Goal: Task Accomplishment & Management: Manage account settings

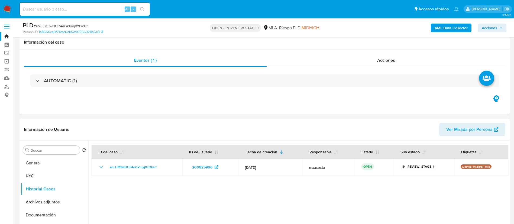
select select "10"
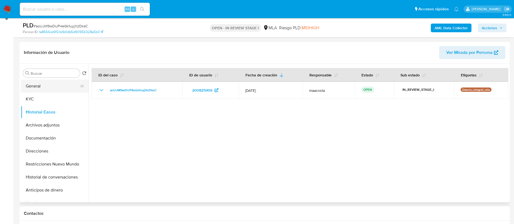
click at [27, 85] on button "General" at bounding box center [52, 86] width 63 height 13
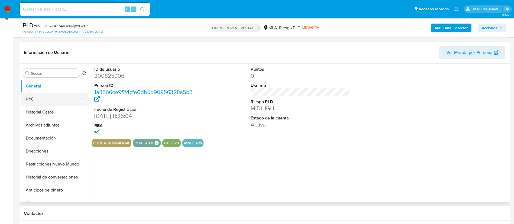
click at [36, 101] on button "KYC" at bounding box center [52, 99] width 63 height 13
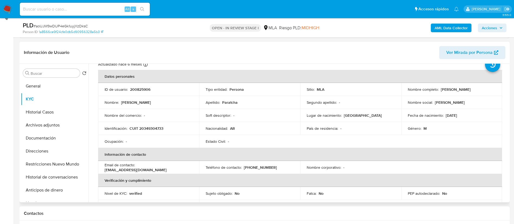
scroll to position [270, 0]
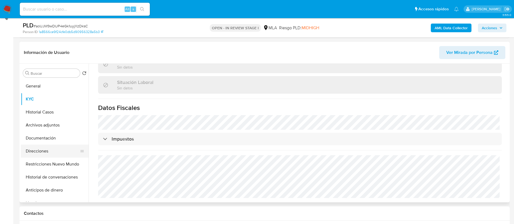
click at [39, 149] on button "Direcciones" at bounding box center [52, 151] width 63 height 13
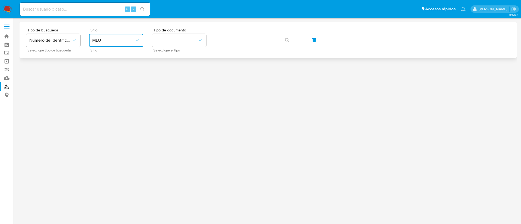
click at [125, 39] on span "MLU" at bounding box center [113, 40] width 42 height 5
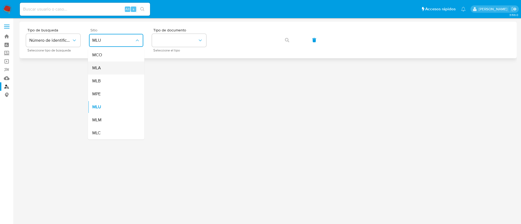
click at [116, 68] on div "MLA" at bounding box center [114, 68] width 44 height 13
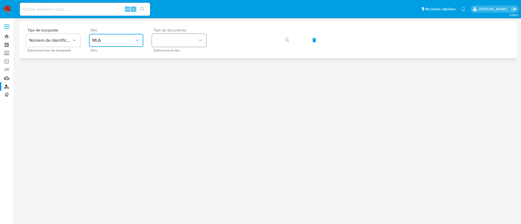
click at [187, 37] on button "identificationType" at bounding box center [179, 40] width 54 height 13
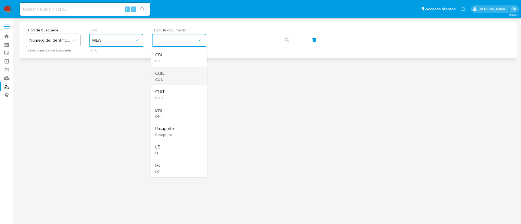
click at [180, 74] on div "CUIL CUIL" at bounding box center [177, 76] width 44 height 18
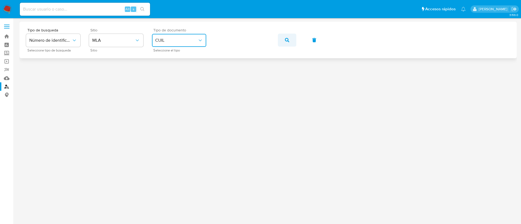
click at [285, 39] on icon "button" at bounding box center [287, 40] width 4 height 4
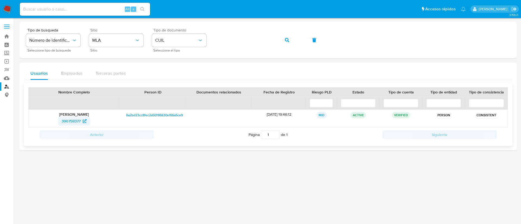
click at [75, 119] on span "390759377" at bounding box center [71, 121] width 19 height 9
click at [285, 39] on icon "button" at bounding box center [287, 40] width 4 height 4
click at [78, 121] on span "741261814" at bounding box center [71, 121] width 17 height 9
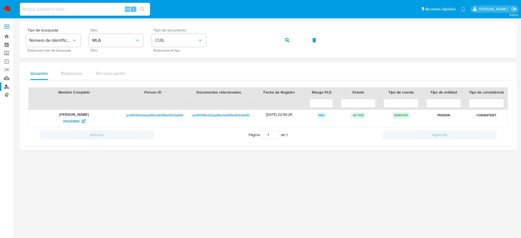
click at [60, 173] on div at bounding box center [268, 128] width 497 height 213
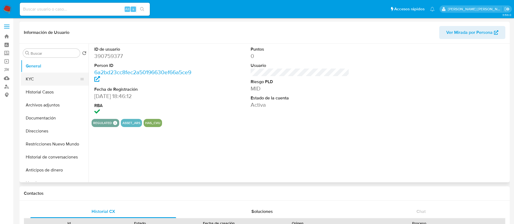
click at [40, 77] on button "KYC" at bounding box center [52, 79] width 63 height 13
select select "10"
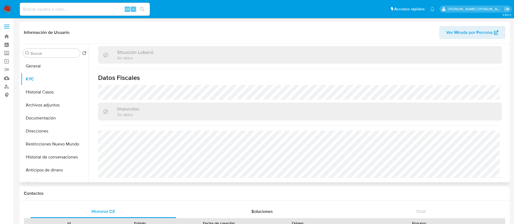
scroll to position [281, 0]
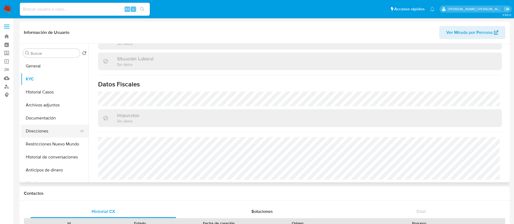
click at [47, 131] on button "Direcciones" at bounding box center [52, 131] width 63 height 13
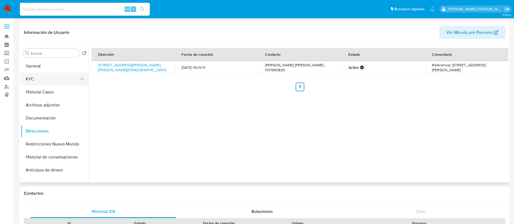
click at [37, 75] on button "KYC" at bounding box center [52, 79] width 63 height 13
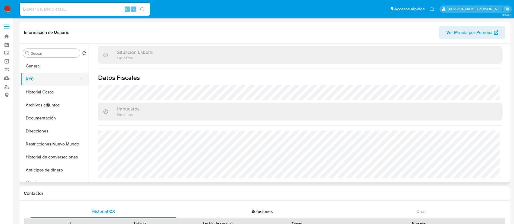
scroll to position [281, 0]
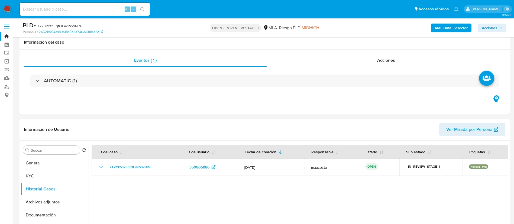
select select "10"
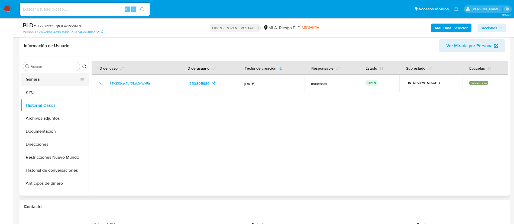
click at [34, 81] on button "General" at bounding box center [52, 79] width 63 height 13
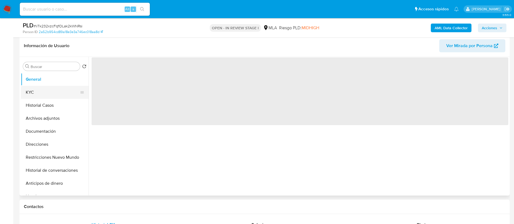
click at [36, 92] on button "KYC" at bounding box center [52, 92] width 63 height 13
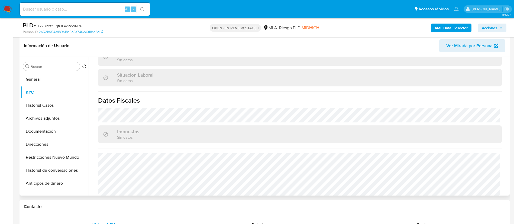
scroll to position [296, 0]
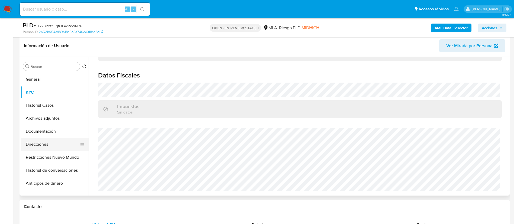
click at [42, 143] on button "Direcciones" at bounding box center [52, 144] width 63 height 13
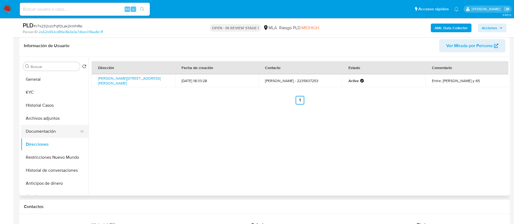
click at [39, 130] on button "Documentación" at bounding box center [52, 131] width 63 height 13
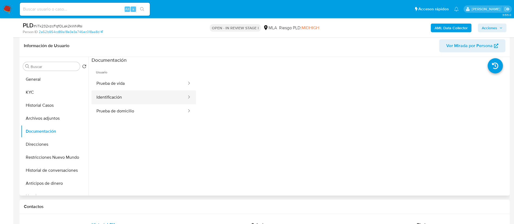
click at [111, 97] on button "Identificación" at bounding box center [140, 98] width 96 height 14
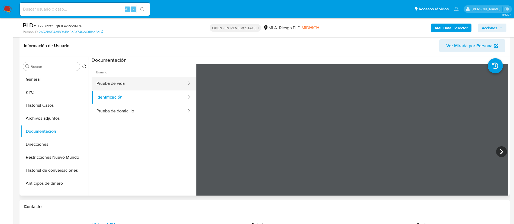
click at [138, 85] on button "Prueba de vida" at bounding box center [140, 84] width 96 height 14
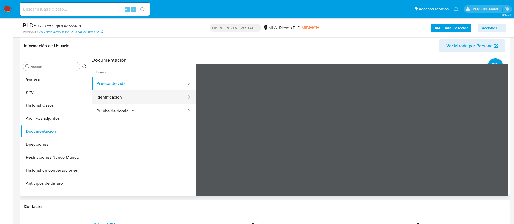
click at [128, 97] on button "Identificación" at bounding box center [140, 98] width 96 height 14
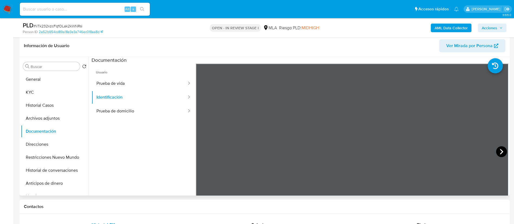
click at [498, 150] on icon at bounding box center [502, 151] width 11 height 11
click at [40, 79] on button "General" at bounding box center [52, 79] width 63 height 13
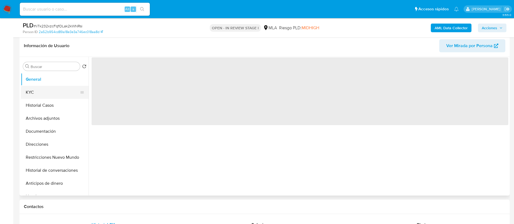
click at [39, 95] on button "KYC" at bounding box center [52, 92] width 63 height 13
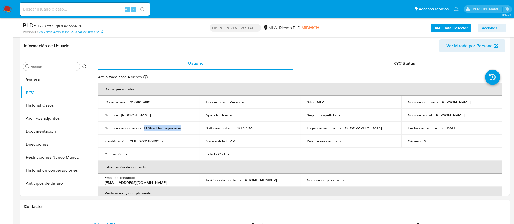
drag, startPoint x: 144, startPoint y: 128, endPoint x: 191, endPoint y: 127, distance: 46.9
click at [191, 127] on div "Nombre del comercio : El Shaddai Jugueteria" at bounding box center [149, 128] width 88 height 5
copy p "El Shaddai Jugueteria"
click at [41, 145] on button "Direcciones" at bounding box center [52, 144] width 63 height 13
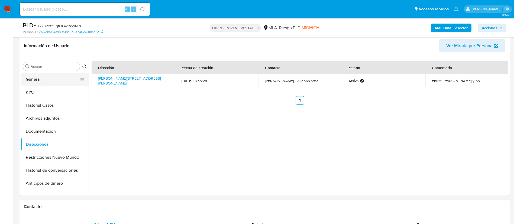
click at [41, 79] on button "General" at bounding box center [52, 79] width 63 height 13
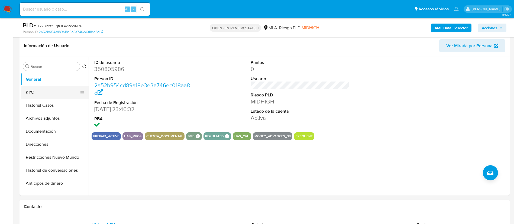
click at [51, 88] on button "KYC" at bounding box center [52, 92] width 63 height 13
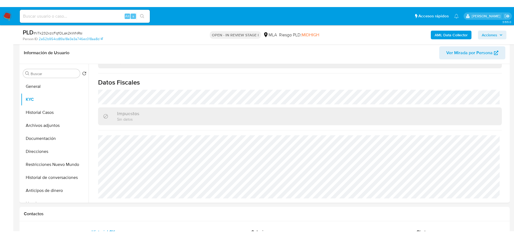
scroll to position [90, 0]
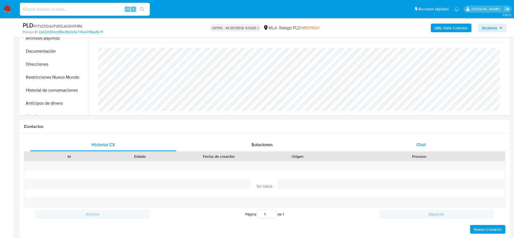
click at [419, 145] on span "Chat" at bounding box center [421, 145] width 9 height 6
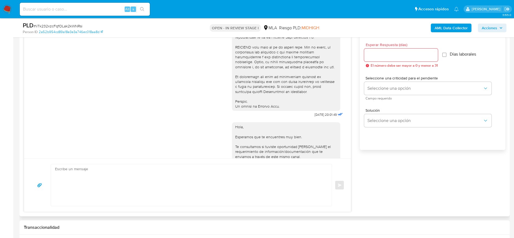
scroll to position [208, 0]
drag, startPoint x: 301, startPoint y: 125, endPoint x: 318, endPoint y: 127, distance: 16.9
copy span "17/07/2025"
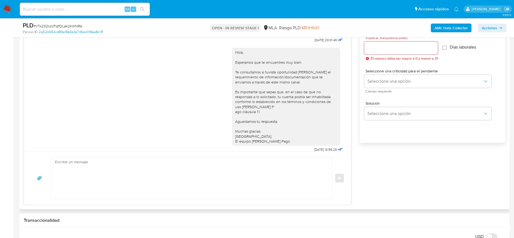
scroll to position [297, 0]
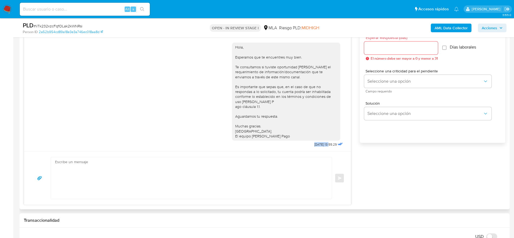
drag, startPoint x: 301, startPoint y: 145, endPoint x: 318, endPoint y: 145, distance: 16.8
click at [318, 145] on div "Hola, Esperamos que te encuentres muy bien. Te consultamos si tuviste oportunid…" at bounding box center [288, 94] width 112 height 110
copy span "21/07/2025"
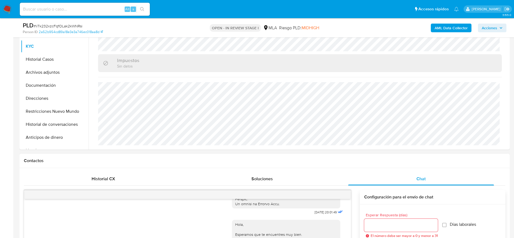
scroll to position [117, 0]
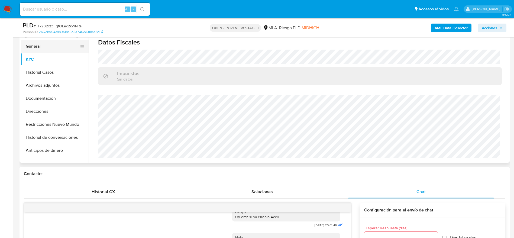
click at [39, 47] on button "General" at bounding box center [52, 46] width 63 height 13
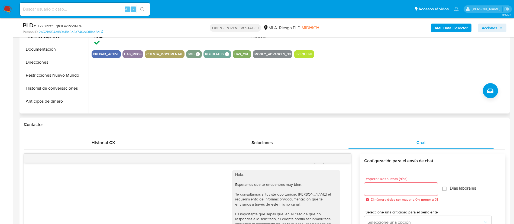
scroll to position [141, 0]
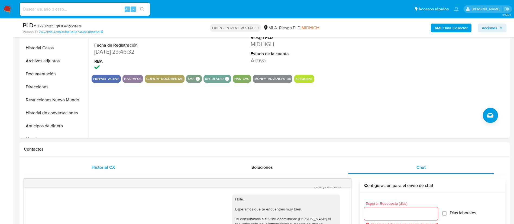
click at [116, 165] on div "Historial CX" at bounding box center [103, 167] width 146 height 13
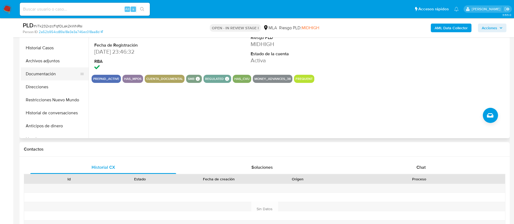
click at [55, 73] on button "Documentación" at bounding box center [52, 74] width 63 height 13
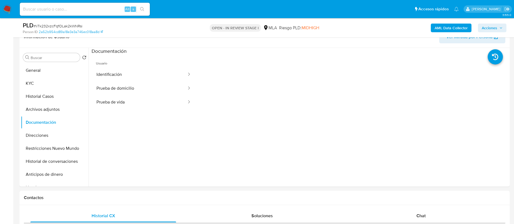
scroll to position [92, 0]
click at [41, 74] on button "General" at bounding box center [52, 71] width 63 height 13
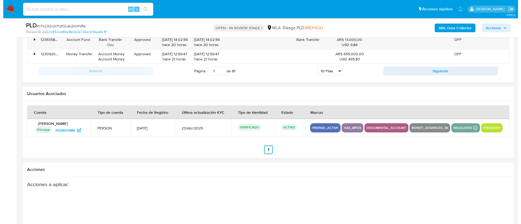
scroll to position [866, 0]
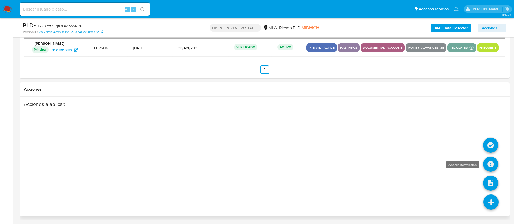
click at [495, 167] on icon at bounding box center [491, 164] width 15 height 15
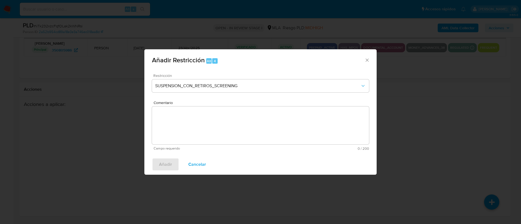
click at [236, 79] on div "Restricción SUSPENSION_CON_RETIROS_SCREENING" at bounding box center [260, 87] width 217 height 26
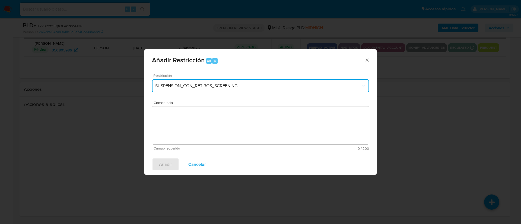
click at [234, 83] on span "SUSPENSION_CON_RETIROS_SCREENING" at bounding box center [257, 85] width 205 height 5
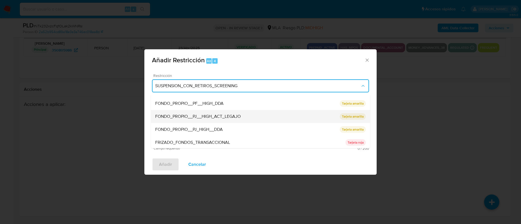
scroll to position [113, 0]
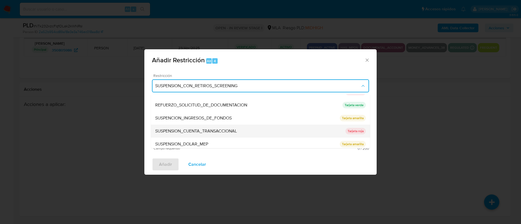
click at [191, 129] on span "SUSPENSION_CUENTA_TRANSACCIONAL" at bounding box center [196, 131] width 82 height 5
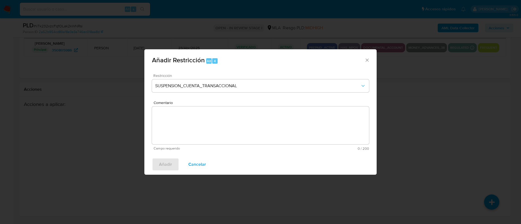
click at [191, 129] on textarea "Comentario" at bounding box center [260, 126] width 217 height 38
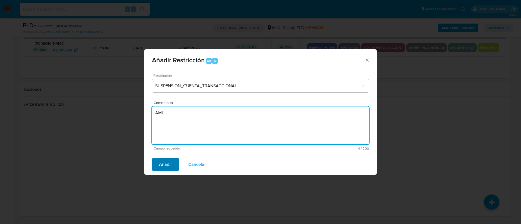
type textarea "AML"
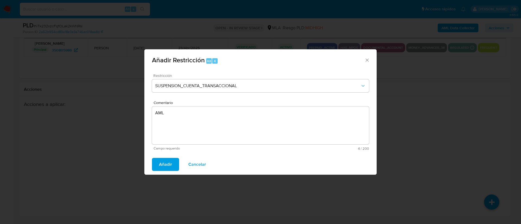
click at [164, 161] on span "Añadir" at bounding box center [165, 165] width 13 height 12
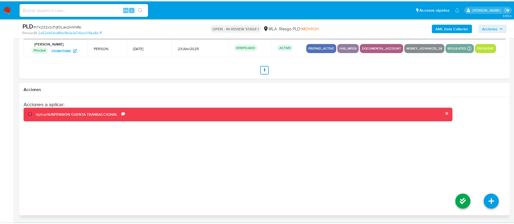
scroll to position [854, 0]
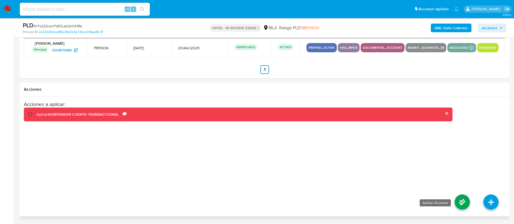
click at [459, 210] on icon at bounding box center [462, 202] width 15 height 15
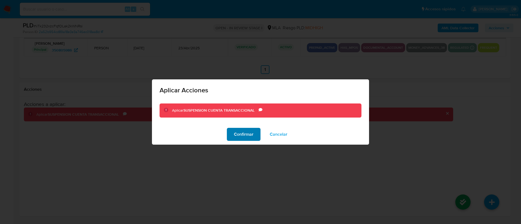
click at [240, 135] on span "Confirmar" at bounding box center [244, 135] width 20 height 12
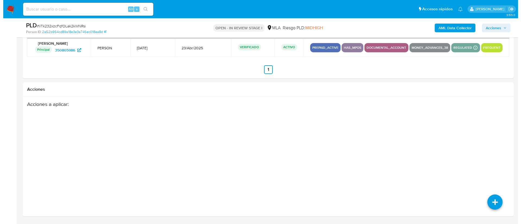
scroll to position [87, 0]
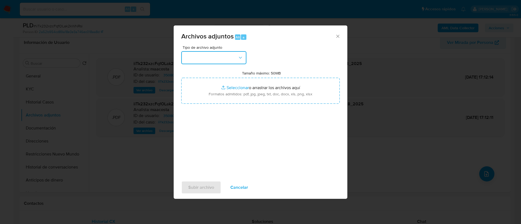
click at [230, 60] on button "button" at bounding box center [213, 57] width 65 height 13
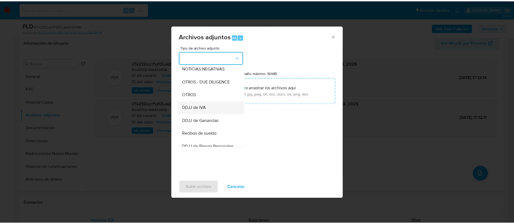
scroll to position [82, 0]
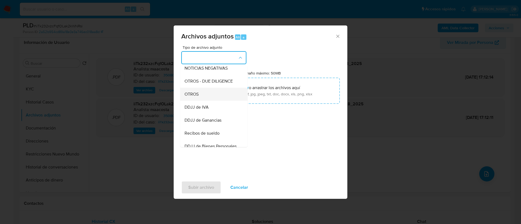
click at [194, 97] on span "OTROS" at bounding box center [191, 94] width 14 height 5
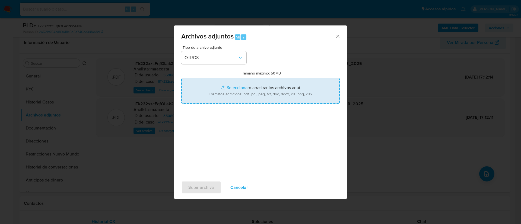
type input "C:\fakepath\Isaias Ezequiel Abraham Reina- Movimientos.xlsx"
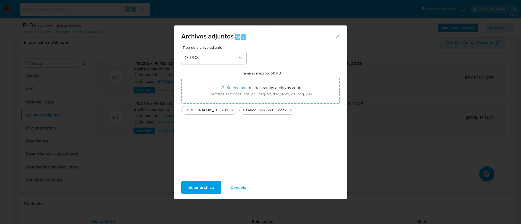
click at [193, 188] on span "Subir archivo" at bounding box center [201, 188] width 26 height 12
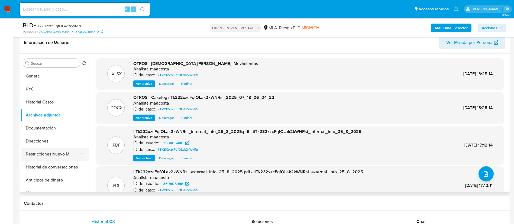
click at [71, 154] on button "Restricciones Nuevo Mundo" at bounding box center [52, 154] width 63 height 13
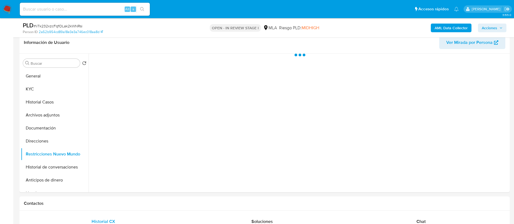
click at [488, 24] on span "Acciones" at bounding box center [489, 28] width 15 height 9
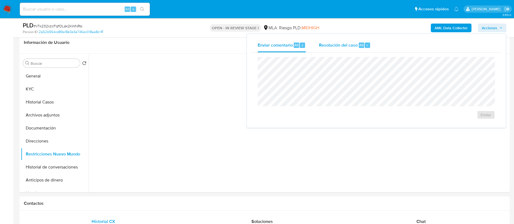
click at [341, 49] on div "Resolución del caso Alt r" at bounding box center [345, 45] width 52 height 14
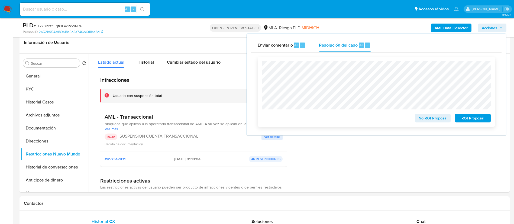
click at [465, 119] on span "ROI Proposal" at bounding box center [473, 118] width 28 height 8
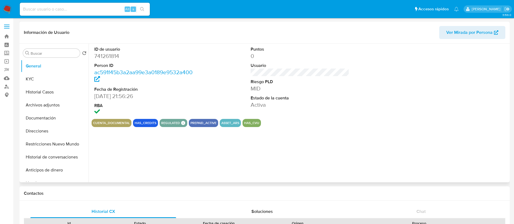
select select "10"
click at [37, 78] on button "KYC" at bounding box center [52, 79] width 63 height 13
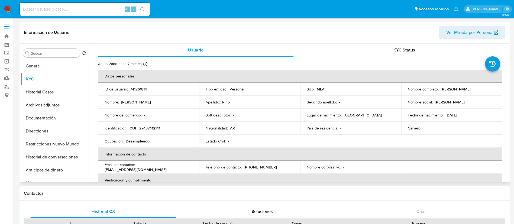
drag, startPoint x: 77, startPoint y: 81, endPoint x: 100, endPoint y: 86, distance: 22.9
click at [77, 66] on ul "General KYC Historial Casos Archivos adjuntos Documentación Direcciones Restric…" at bounding box center [55, 121] width 68 height 122
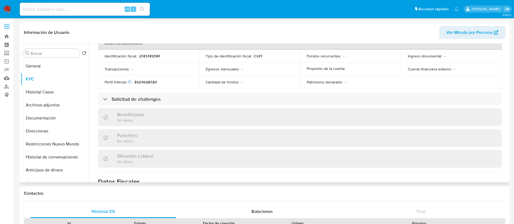
scroll to position [276, 0]
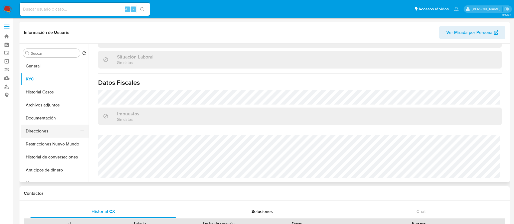
click at [46, 129] on button "Direcciones" at bounding box center [52, 131] width 63 height 13
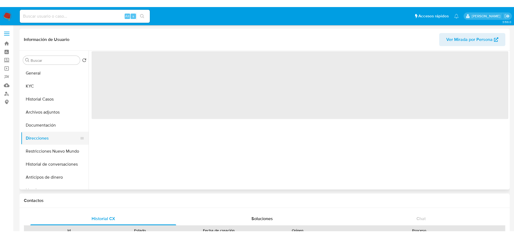
scroll to position [0, 0]
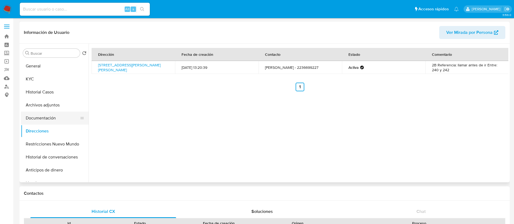
click at [53, 118] on button "Documentación" at bounding box center [52, 118] width 63 height 13
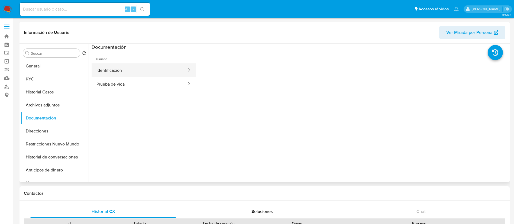
click at [115, 69] on button "Identificación" at bounding box center [140, 70] width 96 height 14
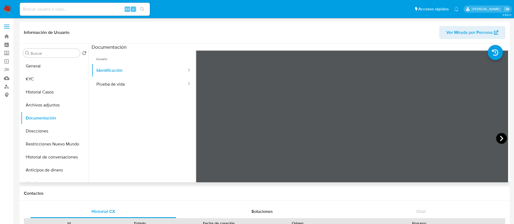
click at [499, 141] on icon at bounding box center [502, 138] width 11 height 11
click at [41, 68] on button "General" at bounding box center [52, 66] width 63 height 13
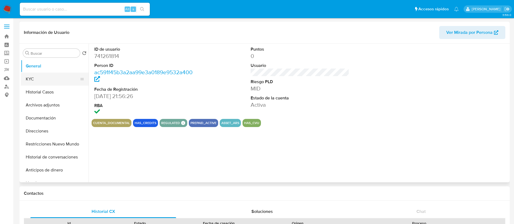
click at [50, 80] on button "KYC" at bounding box center [52, 79] width 63 height 13
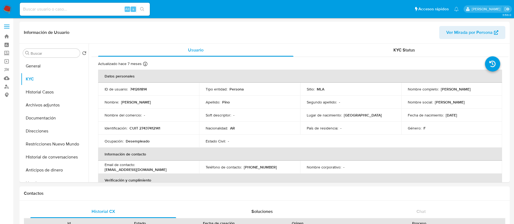
click at [155, 130] on p "CUIT 27437412141" at bounding box center [145, 128] width 31 height 5
copy p "27437412141"
click at [29, 90] on button "Historial Casos" at bounding box center [52, 92] width 63 height 13
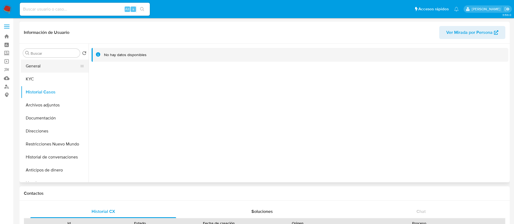
click at [51, 68] on button "General" at bounding box center [52, 66] width 63 height 13
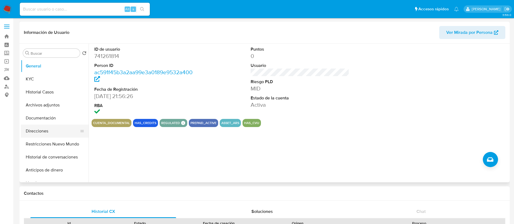
click at [50, 128] on button "Direcciones" at bounding box center [52, 131] width 63 height 13
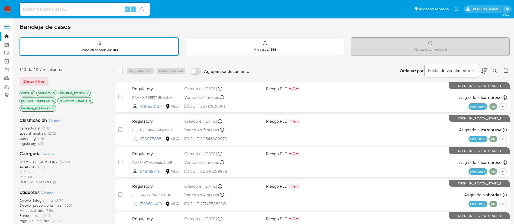
click at [496, 69] on icon at bounding box center [495, 71] width 4 height 4
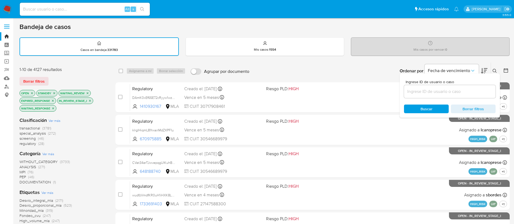
click at [454, 87] on div at bounding box center [450, 91] width 92 height 13
paste input "tr5JrTD0upDk43fjuehmUgKO"
click at [445, 90] on input "tr5JrTD0upDk43fjuehmUgKO" at bounding box center [450, 91] width 92 height 7
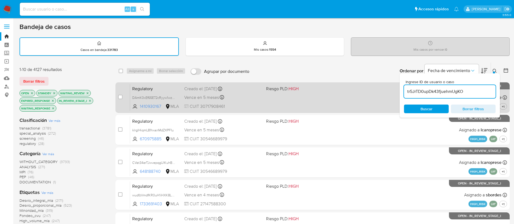
type input "tr5JrTD0upDk43fjuehmUgKO"
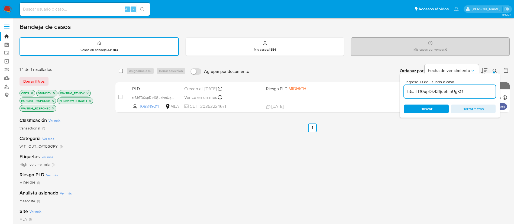
click at [121, 70] on input "checkbox" at bounding box center [121, 71] width 4 height 4
checkbox input "true"
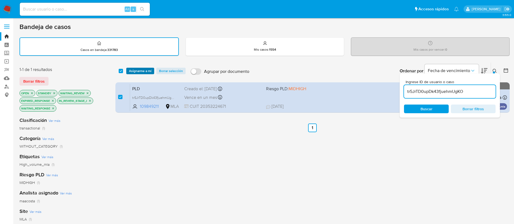
click at [131, 69] on span "Asignarme a mí" at bounding box center [140, 70] width 23 height 5
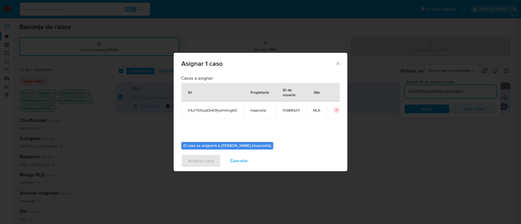
scroll to position [28, 0]
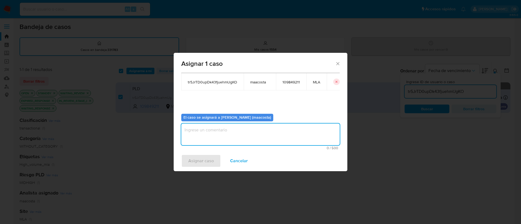
click at [196, 137] on textarea "assign-modal" at bounding box center [260, 135] width 158 height 22
click at [193, 158] on span "Asignar caso" at bounding box center [200, 161] width 25 height 12
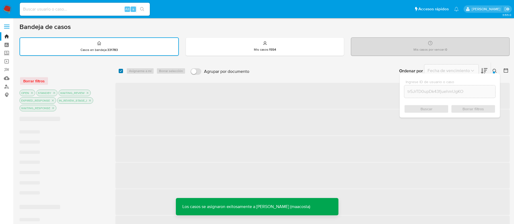
click at [121, 72] on input "checkbox" at bounding box center [121, 71] width 4 height 4
checkbox input "true"
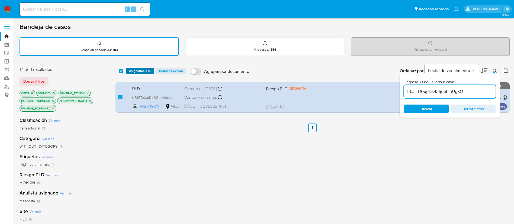
click at [130, 69] on span "Asignarme a mí" at bounding box center [140, 70] width 23 height 5
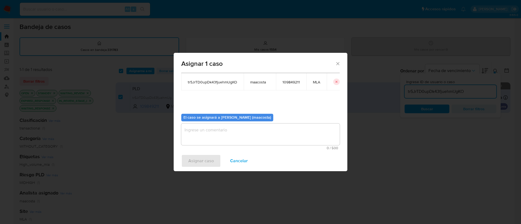
click at [211, 132] on textarea "assign-modal" at bounding box center [260, 135] width 158 height 22
click at [202, 165] on span "Asignar caso" at bounding box center [200, 161] width 25 height 12
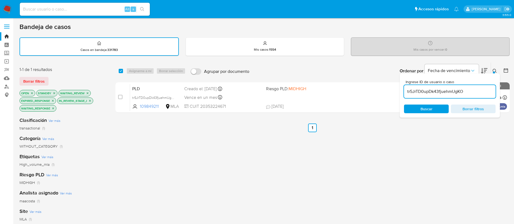
click at [429, 93] on input "tr5JrTD0upDk43fjuehmUgKO" at bounding box center [450, 91] width 92 height 7
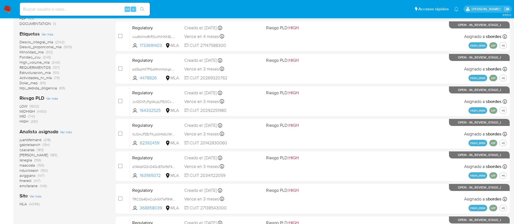
scroll to position [162, 0]
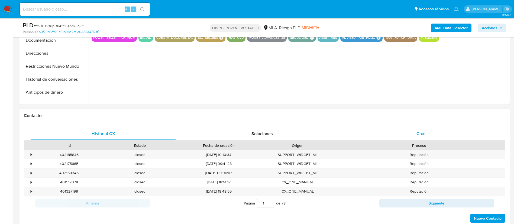
click at [421, 132] on span "Chat" at bounding box center [421, 134] width 9 height 6
select select "10"
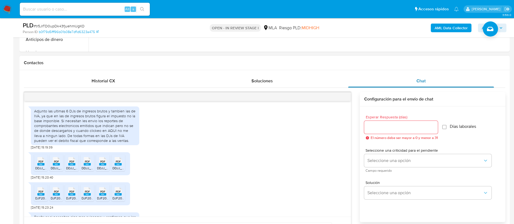
scroll to position [449, 0]
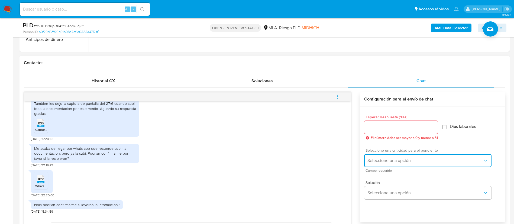
click at [379, 159] on span "Seleccione una opción" at bounding box center [426, 160] width 116 height 5
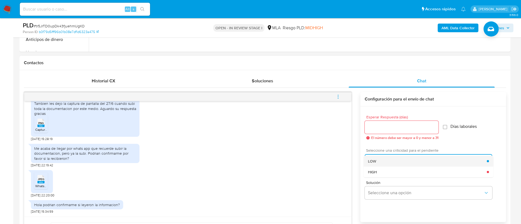
click at [370, 157] on div "LOW" at bounding box center [427, 161] width 119 height 11
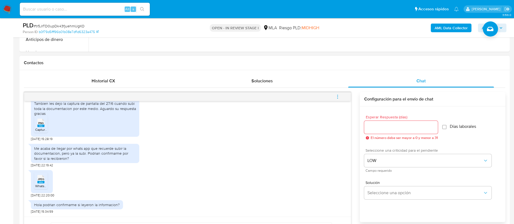
click at [375, 130] on input "Esperar Respuesta (días)" at bounding box center [402, 127] width 74 height 7
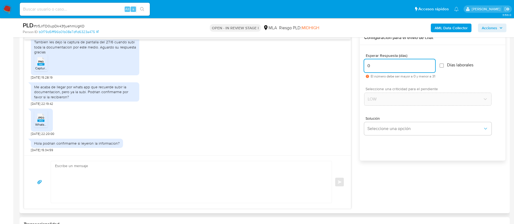
scroll to position [297, 0]
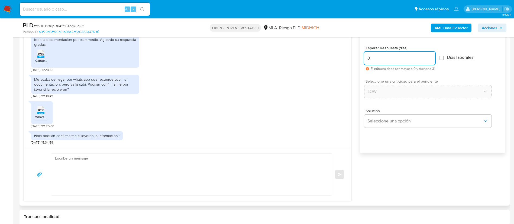
type input "0"
click at [296, 168] on textarea at bounding box center [190, 175] width 270 height 42
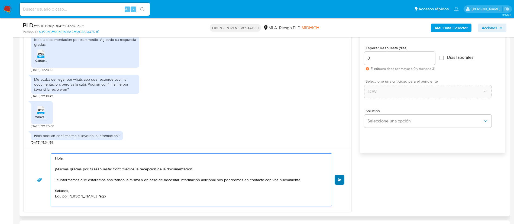
type textarea "Hola, ¡Muchas gracias por tu respuesta! Confirmamos la recepción de la document…"
click at [341, 176] on button "Enviar" at bounding box center [340, 180] width 10 height 10
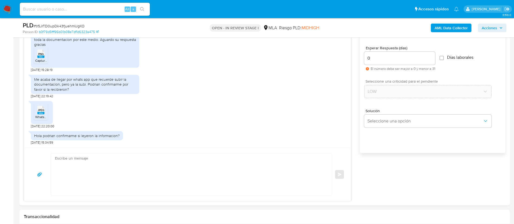
scroll to position [519, 0]
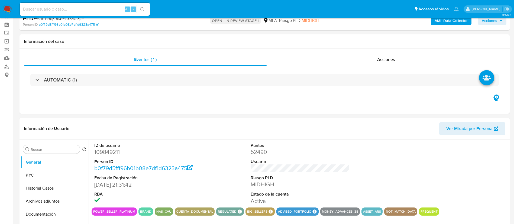
select select "10"
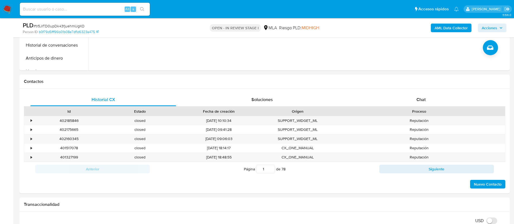
scroll to position [214, 0]
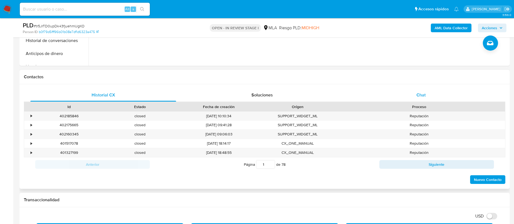
click at [414, 92] on div "Chat" at bounding box center [422, 95] width 146 height 13
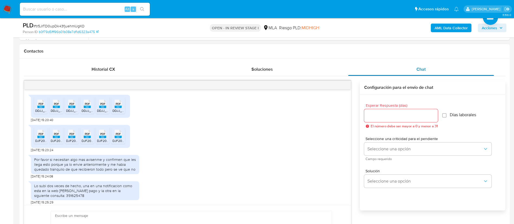
scroll to position [473, 0]
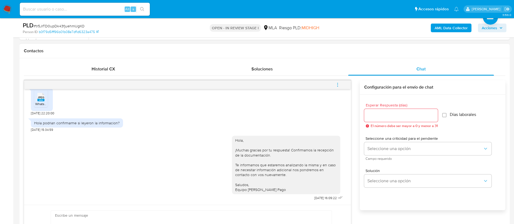
click at [338, 85] on icon "menu-action" at bounding box center [337, 84] width 5 height 5
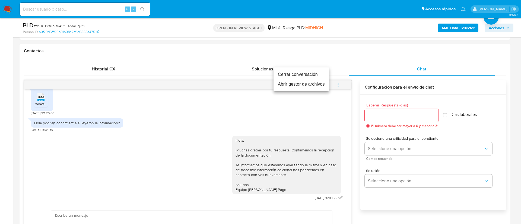
click at [296, 75] on li "Cerrar conversación" at bounding box center [301, 75] width 56 height 10
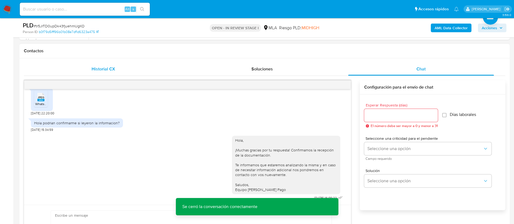
click at [108, 68] on span "Historial CX" at bounding box center [104, 69] width 24 height 6
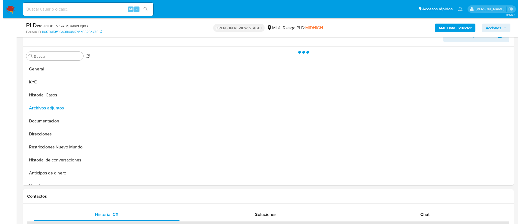
scroll to position [87, 0]
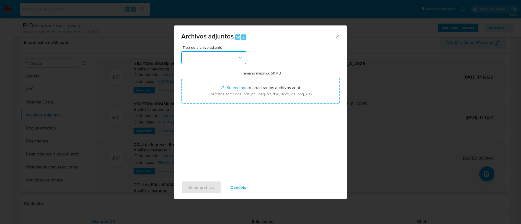
click at [239, 54] on button "button" at bounding box center [213, 57] width 65 height 13
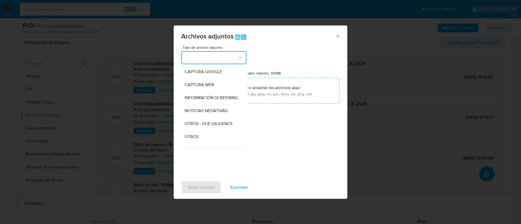
scroll to position [41, 0]
click at [199, 142] on div "OTROS" at bounding box center [211, 135] width 55 height 13
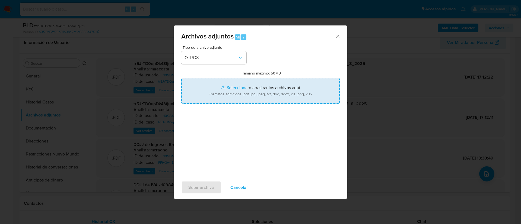
type input "C:\fakepath\Nazareno Stracquadaini- Movimientos.xlsx"
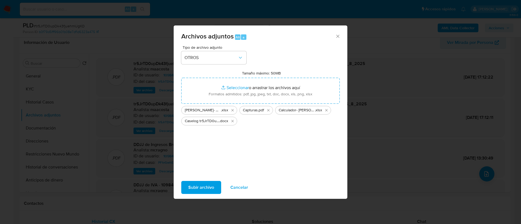
click at [200, 187] on span "Subir archivo" at bounding box center [201, 188] width 26 height 12
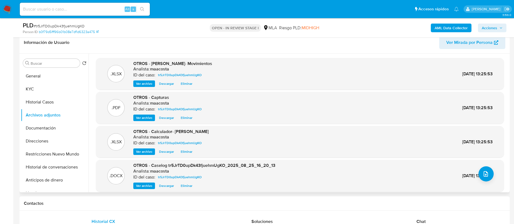
click at [242, 119] on div ".PDF OTROS - Capturas Analista: maacosta ID del caso: tr5JrTD0upDk43fjuehmUgKO …" at bounding box center [300, 108] width 403 height 27
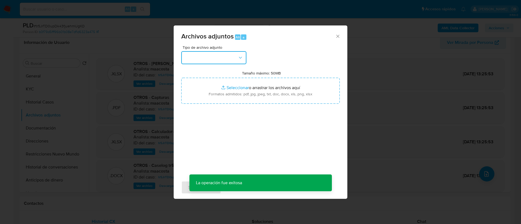
click at [219, 58] on button "button" at bounding box center [213, 57] width 65 height 13
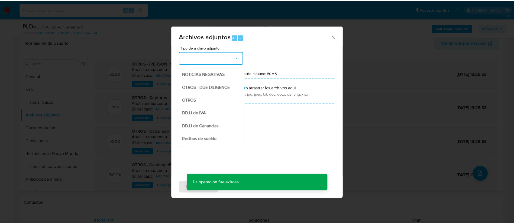
scroll to position [78, 0]
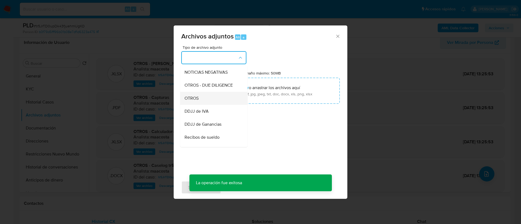
click at [196, 100] on span "OTROS" at bounding box center [191, 98] width 14 height 5
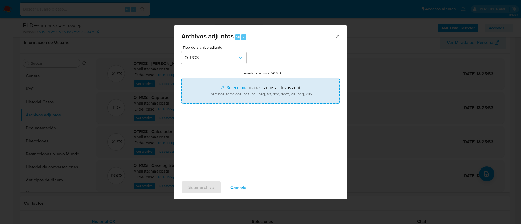
type input "C:\fakepath\Declaraciones juradas de IVA y CM03.pdf"
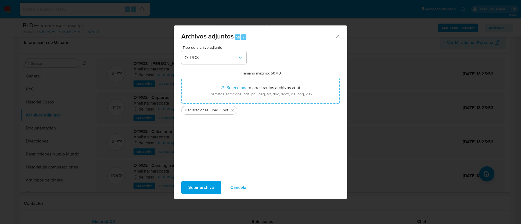
click at [201, 188] on span "Subir archivo" at bounding box center [201, 188] width 26 height 12
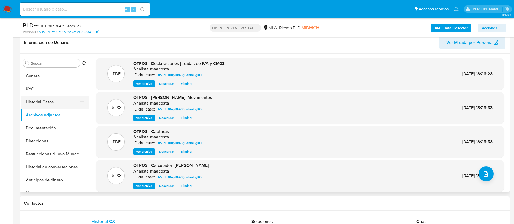
click at [50, 100] on button "Historial Casos" at bounding box center [52, 102] width 63 height 13
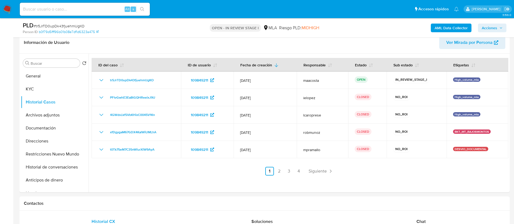
click at [489, 27] on span "Acciones" at bounding box center [489, 28] width 15 height 9
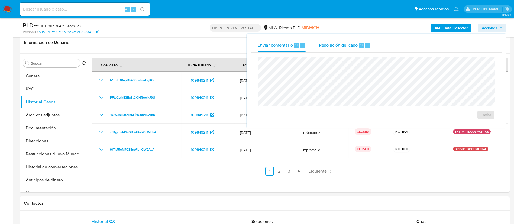
click at [353, 39] on div "Resolución del caso Alt r" at bounding box center [345, 45] width 52 height 14
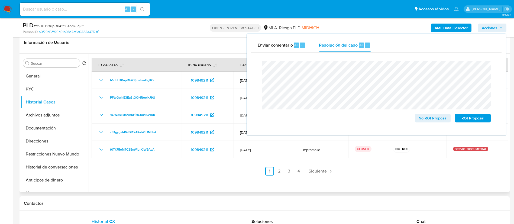
drag, startPoint x: 430, startPoint y: 116, endPoint x: 412, endPoint y: 187, distance: 73.4
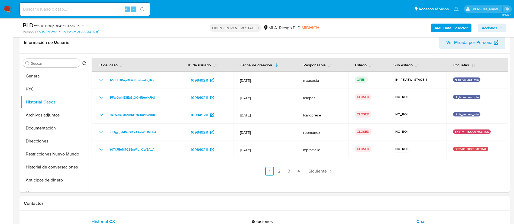
click at [423, 219] on span "Chat" at bounding box center [421, 222] width 9 height 6
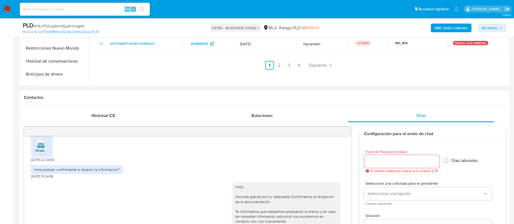
scroll to position [181, 0]
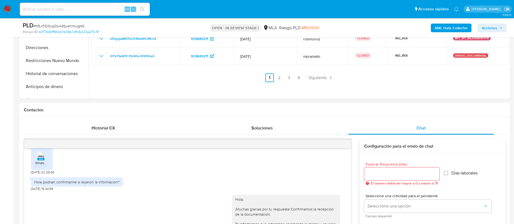
click at [499, 25] on span "Acciones" at bounding box center [492, 28] width 21 height 8
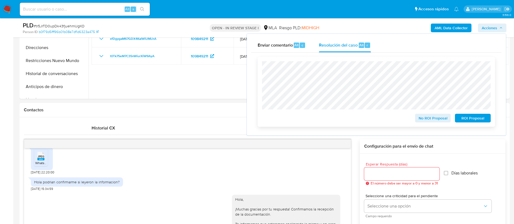
click at [425, 118] on span "No ROI Proposal" at bounding box center [433, 118] width 28 height 8
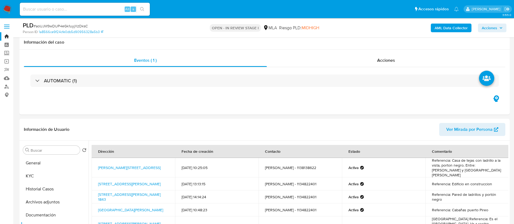
select select "10"
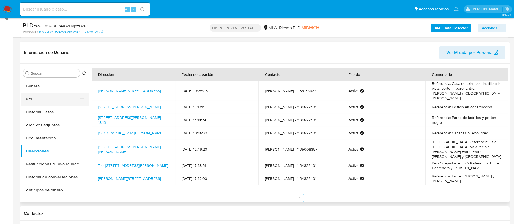
click at [40, 97] on button "KYC" at bounding box center [52, 99] width 63 height 13
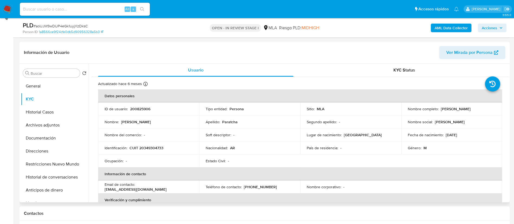
click at [153, 146] on p "CUIT 20349304733" at bounding box center [147, 148] width 34 height 5
copy p "20349304733"
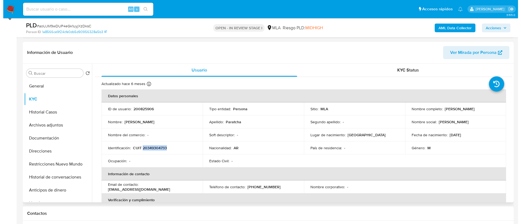
scroll to position [87, 0]
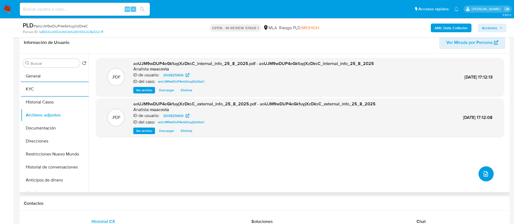
click at [489, 173] on button "upload-file" at bounding box center [486, 174] width 15 height 15
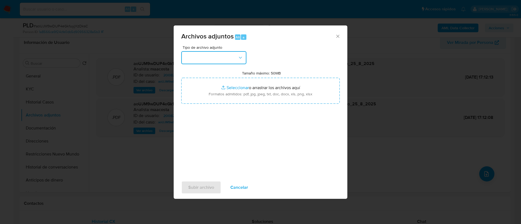
click at [226, 60] on button "button" at bounding box center [213, 57] width 65 height 13
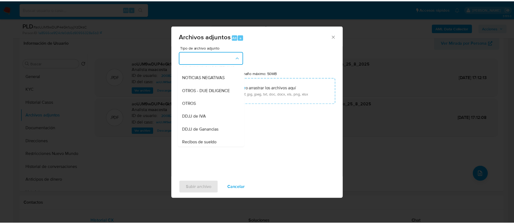
scroll to position [75, 0]
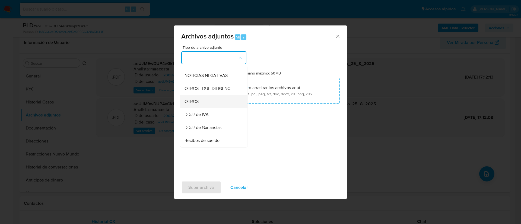
click at [193, 102] on div "OTROS" at bounding box center [211, 101] width 55 height 13
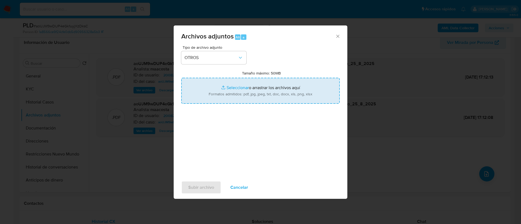
type input "C:\fakepath\Caselog aoUJM9wDUP4eGk1uyjXzDksC_2025_07_18_18_19_49.docx"
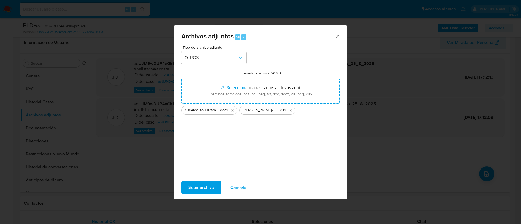
click at [207, 190] on span "Subir archivo" at bounding box center [201, 188] width 26 height 12
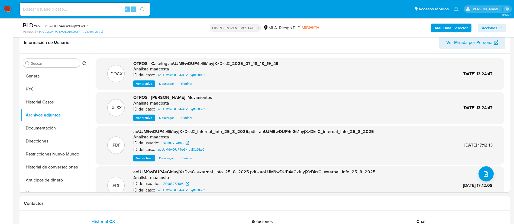
click at [498, 30] on span "Acciones" at bounding box center [492, 28] width 21 height 8
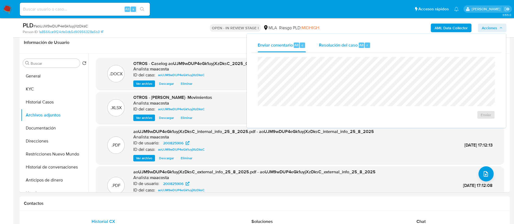
click at [363, 49] on div "Resolución del caso Alt r" at bounding box center [345, 45] width 52 height 14
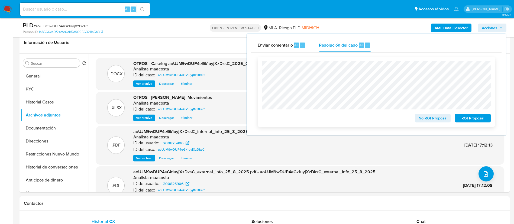
click at [433, 119] on span "No ROI Proposal" at bounding box center [433, 118] width 28 height 8
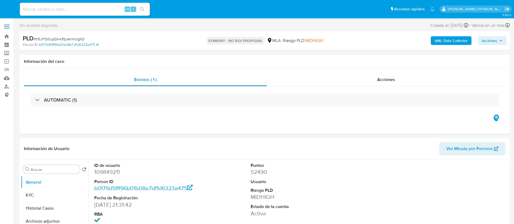
select select "10"
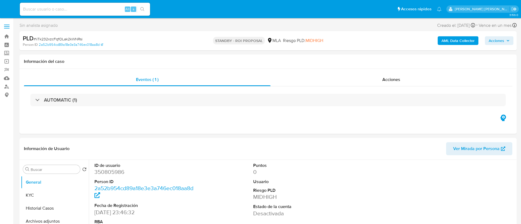
select select "10"
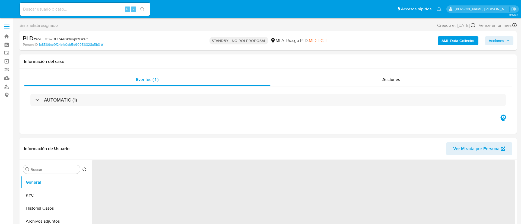
select select "10"
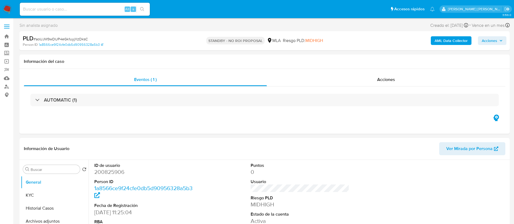
click at [8, 10] on img at bounding box center [7, 9] width 9 height 9
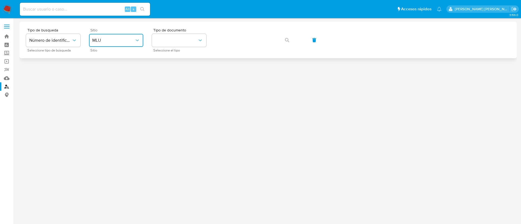
click at [110, 41] on span "MLU" at bounding box center [113, 40] width 42 height 5
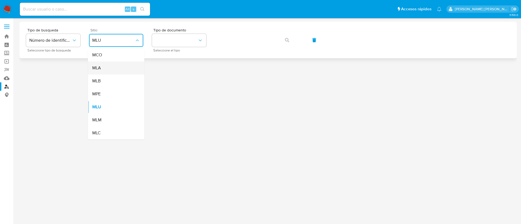
click at [102, 65] on div "MLA" at bounding box center [114, 68] width 44 height 13
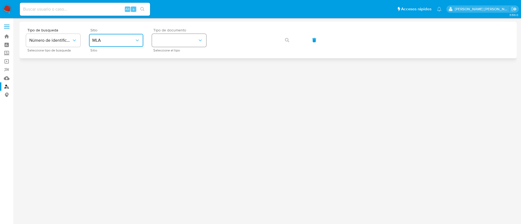
click at [163, 44] on button "identificationType" at bounding box center [179, 40] width 54 height 13
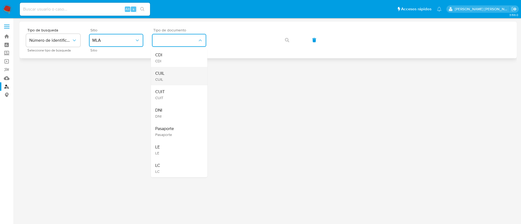
click at [161, 75] on span "CUIL" at bounding box center [159, 73] width 9 height 5
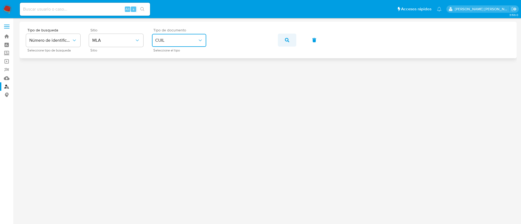
click at [287, 38] on icon "button" at bounding box center [287, 40] width 4 height 4
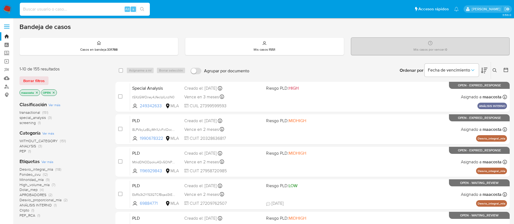
paste input "yc4rti0YMKLNrxYH6IrHeIi8"
click at [98, 9] on input "yc4rti0YMKLNrxYH6IrHeIi8" at bounding box center [85, 9] width 130 height 7
type input "yc4rti0YMKLNrxYH6IrHeIi8"
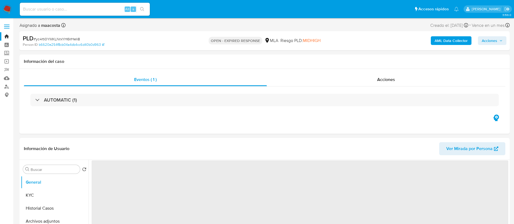
select select "10"
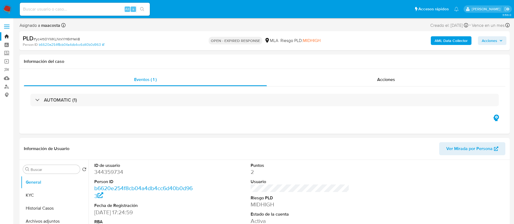
click at [447, 40] on b "AML Data Collector" at bounding box center [451, 40] width 33 height 9
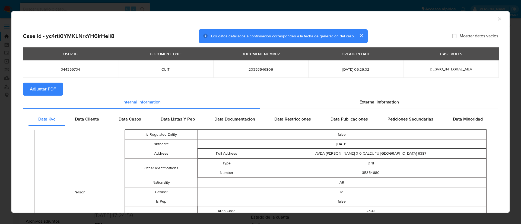
click at [53, 90] on span "Adjuntar PDF" at bounding box center [43, 89] width 26 height 12
click at [359, 38] on button "cerrar" at bounding box center [360, 35] width 13 height 13
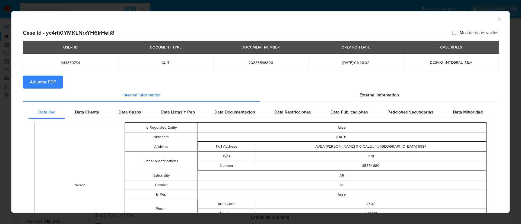
click at [79, 64] on span "344359734" at bounding box center [70, 62] width 82 height 5
click at [497, 19] on icon "Cerrar ventana" at bounding box center [499, 18] width 5 height 5
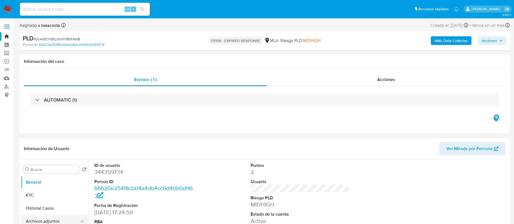
click at [53, 218] on button "Archivos adjuntos" at bounding box center [52, 221] width 63 height 13
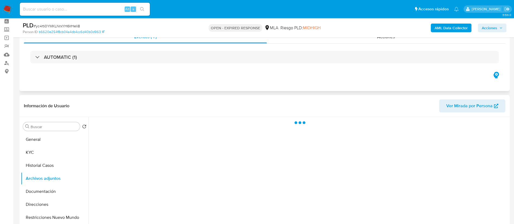
scroll to position [27, 0]
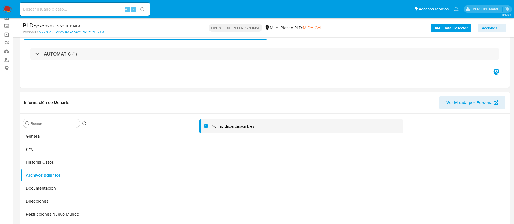
click at [452, 28] on b "AML Data Collector" at bounding box center [451, 28] width 33 height 9
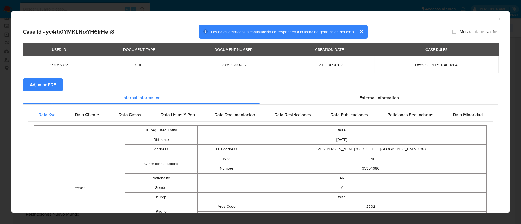
click at [53, 86] on span "Adjuntar PDF" at bounding box center [43, 85] width 26 height 12
click at [358, 31] on button "cerrar" at bounding box center [360, 31] width 13 height 13
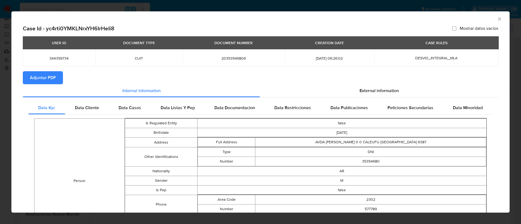
click at [75, 167] on td "Person" at bounding box center [79, 181] width 90 height 125
click at [493, 16] on div "AML Data Collector" at bounding box center [260, 18] width 498 height 14
click at [497, 19] on icon "Cerrar ventana" at bounding box center [499, 18] width 5 height 5
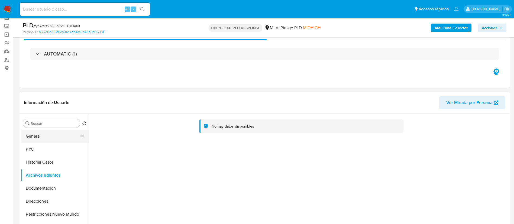
click at [35, 142] on button "General" at bounding box center [52, 136] width 63 height 13
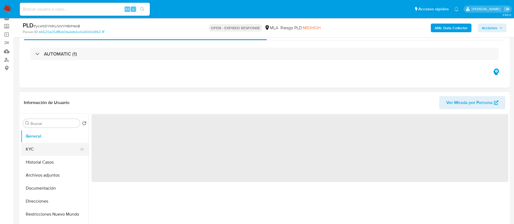
click at [36, 150] on button "KYC" at bounding box center [52, 149] width 63 height 13
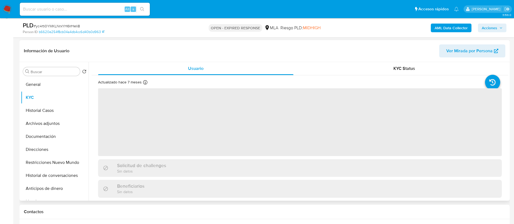
scroll to position [82, 0]
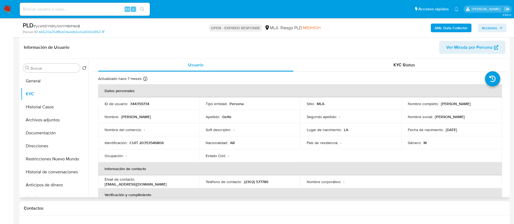
click at [146, 142] on p "CUIT 20353546806" at bounding box center [147, 142] width 34 height 5
copy p "20353546806"
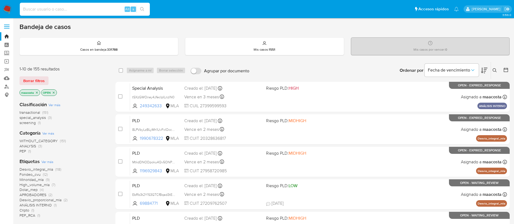
click at [98, 9] on input at bounding box center [85, 9] width 130 height 7
paste input "EVNpwQqX9QB3TW6HJw2mJ3yc"
type input "EVNpwQqX9QB3TW6HJw2mJ3yc"
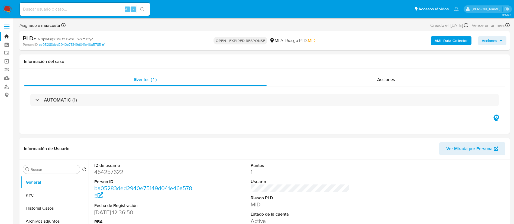
select select "10"
click at [447, 40] on b "AML Data Collector" at bounding box center [451, 40] width 33 height 9
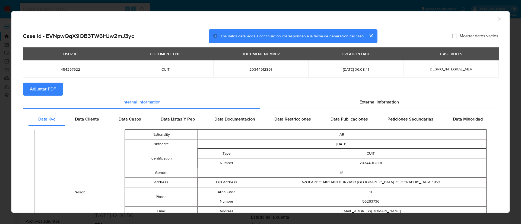
click at [53, 90] on span "Adjuntar PDF" at bounding box center [43, 89] width 26 height 12
click at [53, 86] on span "Adjuntar PDF" at bounding box center [43, 89] width 26 height 12
click at [493, 22] on div "AML Data Collector" at bounding box center [260, 18] width 498 height 14
click at [497, 21] on icon "Cerrar ventana" at bounding box center [499, 18] width 5 height 5
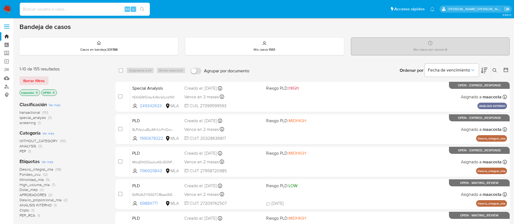
click at [98, 9] on input at bounding box center [85, 9] width 130 height 7
paste input "zQexCTQkTqXwMiQPU0mcPUnF"
type input "zQexCTQkTqXwMiQPU0mcPUnF"
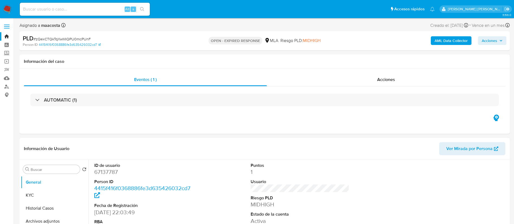
select select "10"
click at [447, 40] on b "AML Data Collector" at bounding box center [451, 40] width 33 height 9
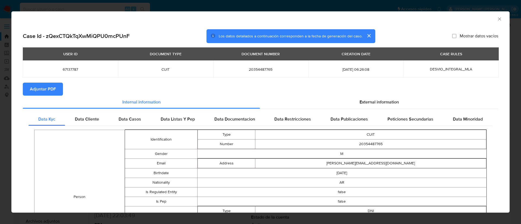
click at [53, 90] on span "Adjuntar PDF" at bounding box center [43, 89] width 26 height 12
click at [54, 86] on span "Adjuntar PDF" at bounding box center [43, 89] width 26 height 12
click at [497, 21] on icon "Cerrar ventana" at bounding box center [499, 18] width 5 height 5
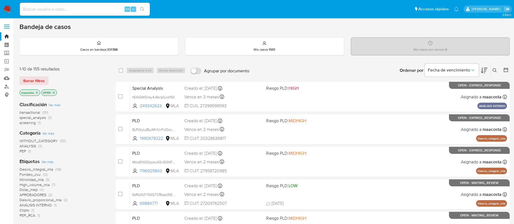
click at [98, 9] on input at bounding box center [85, 9] width 130 height 7
paste input "XEsaixqJ3LF2BpjJgUVl1rsp"
type input "XEsaixqJ3LF2BpjJgUVl1rsp"
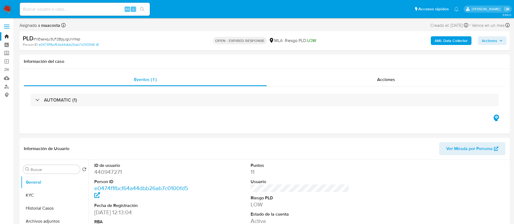
select select "10"
click at [447, 40] on b "AML Data Collector" at bounding box center [451, 40] width 33 height 9
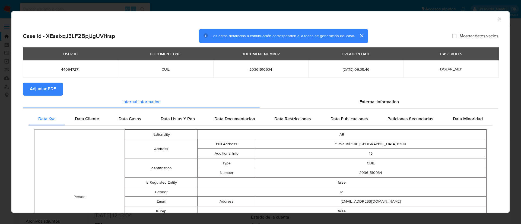
click at [53, 90] on span "Adjuntar PDF" at bounding box center [43, 89] width 26 height 12
click at [53, 87] on span "Adjuntar PDF" at bounding box center [43, 89] width 26 height 12
click at [497, 21] on icon "Cerrar ventana" at bounding box center [499, 18] width 5 height 5
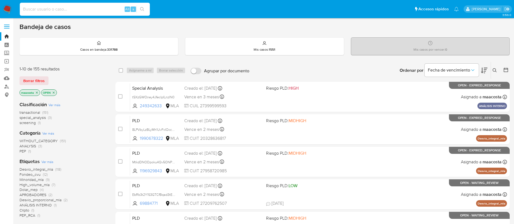
click at [98, 9] on input at bounding box center [85, 9] width 130 height 7
paste input "AaewMr3jjIXJhGzfW0ueRRS6"
type input "AaewMr3jjIXJhGzfW0ueRRS6"
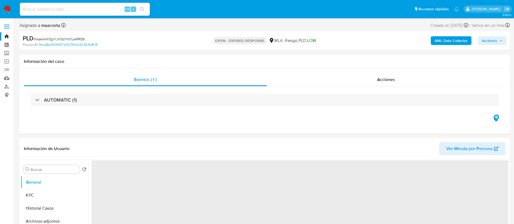
select select "10"
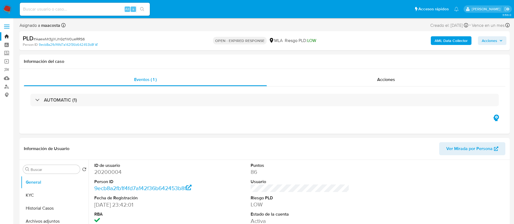
click at [447, 40] on b "AML Data Collector" at bounding box center [451, 40] width 33 height 9
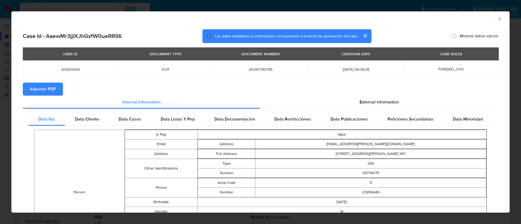
click at [53, 90] on span "Adjuntar PDF" at bounding box center [43, 89] width 26 height 12
click at [53, 86] on span "Adjuntar PDF" at bounding box center [43, 89] width 26 height 12
click at [497, 19] on icon "Cerrar ventana" at bounding box center [499, 18] width 5 height 5
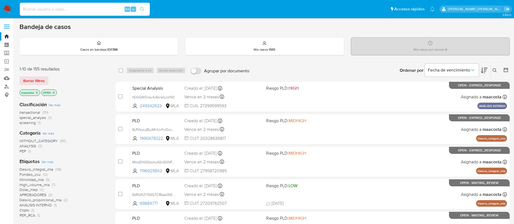
click at [98, 9] on input at bounding box center [85, 9] width 130 height 7
paste input "txs4AtC6nPi3JFlw2w28nH7q"
type input "txs4AtC6nPi3JFlw2w28nH7q"
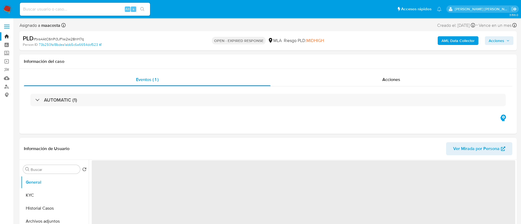
select select "10"
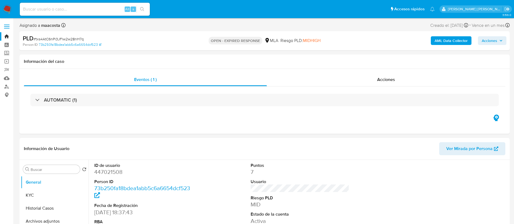
click at [447, 40] on b "AML Data Collector" at bounding box center [451, 40] width 33 height 9
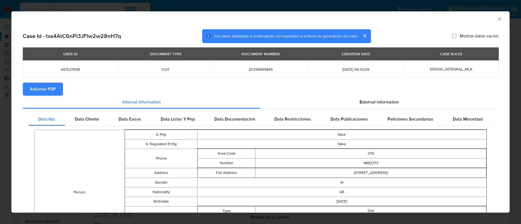
click at [53, 90] on span "Adjuntar PDF" at bounding box center [43, 89] width 26 height 12
click at [53, 86] on span "Adjuntar PDF" at bounding box center [43, 89] width 26 height 12
click at [497, 21] on icon "Cerrar ventana" at bounding box center [499, 18] width 5 height 5
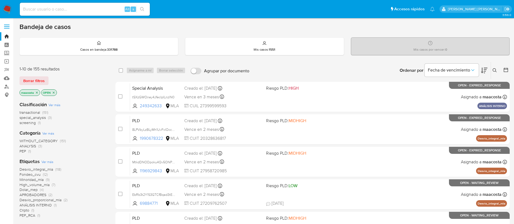
paste input "atNpkI9EFOcBiqzysTmn6I5q"
click at [74, 10] on input "atNpkI9EFOcBiqzysTmn6I5q" at bounding box center [85, 9] width 130 height 7
type input "atNpkI9EFOcBiqzysTmn6I5q"
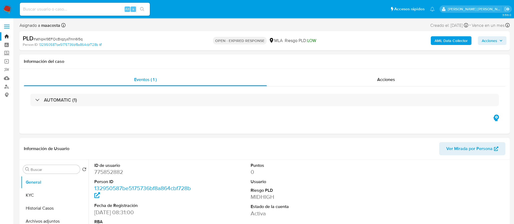
select select "10"
click at [447, 40] on b "AML Data Collector" at bounding box center [451, 40] width 33 height 9
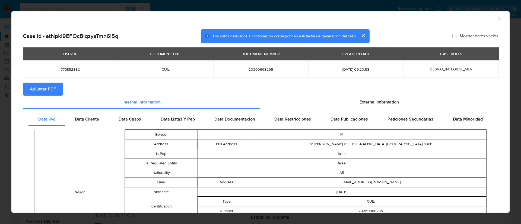
click at [53, 90] on span "Adjuntar PDF" at bounding box center [43, 89] width 26 height 12
click at [53, 86] on span "Adjuntar PDF" at bounding box center [43, 89] width 26 height 12
click at [497, 19] on icon "Cerrar ventana" at bounding box center [499, 18] width 5 height 5
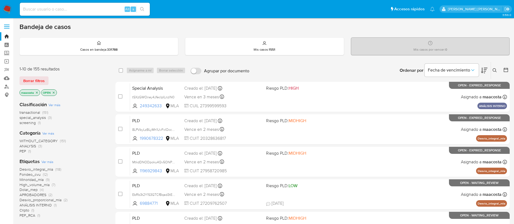
paste input "7NoiYd4IfhATIxKRRhPQbXye"
click at [108, 7] on input "7NoiYd4IfhATIxKRRhPQbXye" at bounding box center [85, 9] width 130 height 7
type input "7NoiYd4IfhATIxKRRhPQbXye"
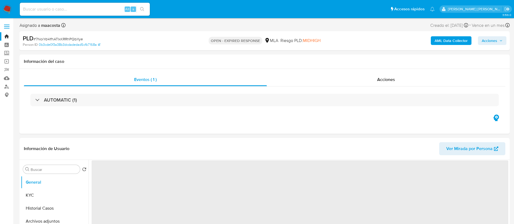
select select "10"
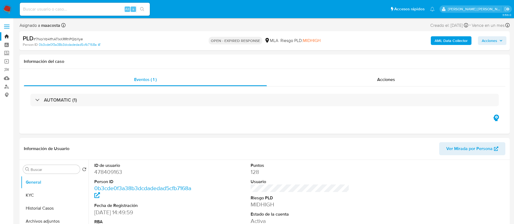
click at [447, 40] on b "AML Data Collector" at bounding box center [451, 40] width 33 height 9
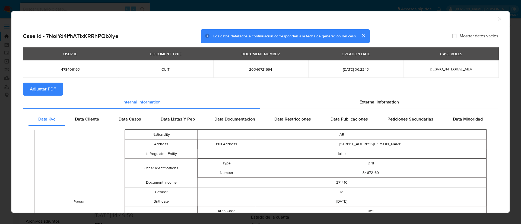
click at [53, 90] on span "Adjuntar PDF" at bounding box center [43, 89] width 26 height 12
click at [53, 86] on span "Adjuntar PDF" at bounding box center [43, 89] width 26 height 12
click at [497, 19] on icon "Cerrar ventana" at bounding box center [499, 18] width 5 height 5
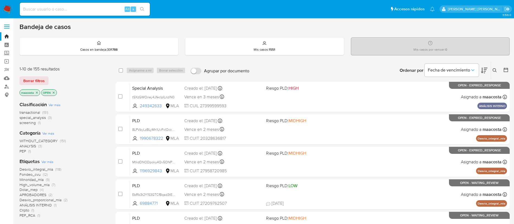
paste input "Gt4twk721YDpFskUZDIO878r"
click at [84, 8] on input "Gt4twk721YDpFskUZDIO878r" at bounding box center [85, 9] width 130 height 7
type input "Gt4twk721YDpFskUZDIO878r"
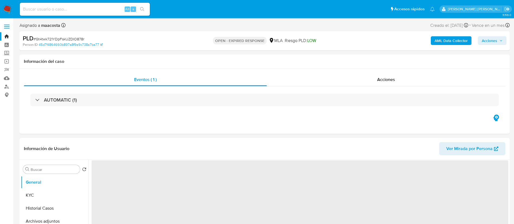
select select "10"
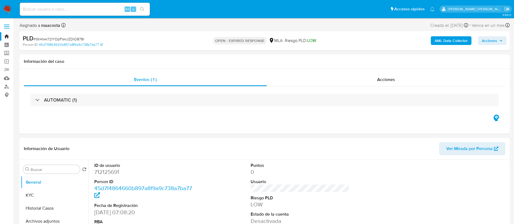
click at [447, 40] on b "AML Data Collector" at bounding box center [451, 40] width 33 height 9
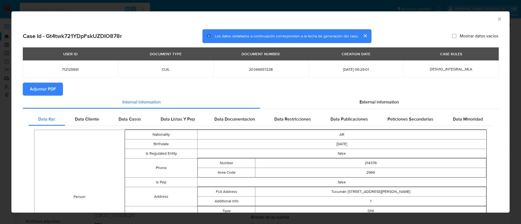
click at [53, 90] on span "Adjuntar PDF" at bounding box center [43, 89] width 26 height 12
click at [53, 86] on span "Adjuntar PDF" at bounding box center [43, 89] width 26 height 12
click at [497, 19] on icon "Cerrar ventana" at bounding box center [499, 18] width 5 height 5
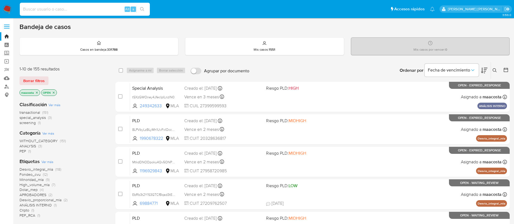
paste input "HdQN6eNrtsEehnDYFvOVtWOP"
click at [118, 8] on input "HdQN6eNrtsEehnDYFvOVtWOP" at bounding box center [85, 9] width 130 height 7
type input "HdQN6eNrtsEehnDYFvOVtWOP"
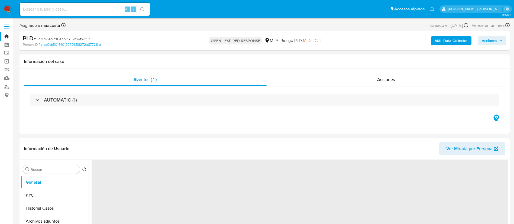
select select "10"
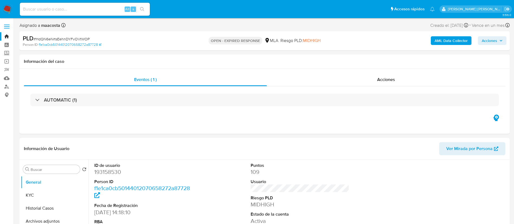
click at [447, 40] on b "AML Data Collector" at bounding box center [451, 40] width 33 height 9
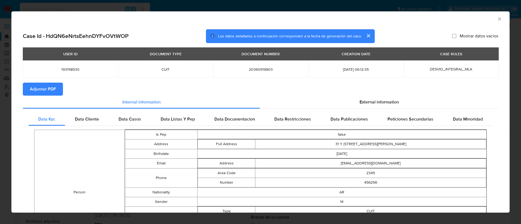
click at [53, 90] on span "Adjuntar PDF" at bounding box center [43, 89] width 26 height 12
click at [53, 86] on span "Adjuntar PDF" at bounding box center [43, 89] width 26 height 12
click at [497, 19] on icon "Cerrar ventana" at bounding box center [499, 18] width 5 height 5
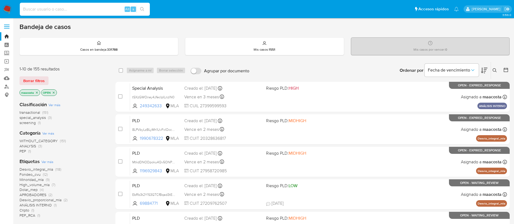
paste input "1O06nzFixBv5RIkVgPEKWIXa"
click at [101, 11] on input "1O06nzFixBv5RIkVgPEKWIXa" at bounding box center [85, 9] width 130 height 7
type input "1O06nzFixBv5RIkVgPEKWIXa"
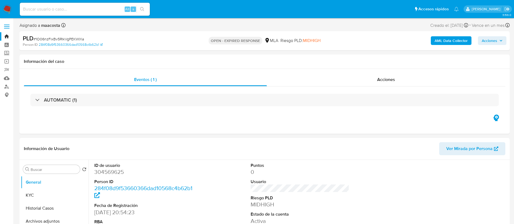
select select "10"
click at [444, 37] on b "AML Data Collector" at bounding box center [451, 40] width 33 height 9
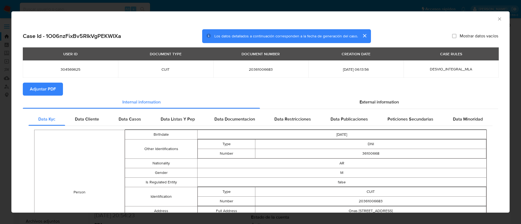
click at [53, 90] on span "Adjuntar PDF" at bounding box center [43, 89] width 26 height 12
click at [53, 86] on span "Adjuntar PDF" at bounding box center [43, 89] width 26 height 12
click at [497, 19] on icon "Cerrar ventana" at bounding box center [499, 18] width 5 height 5
